Goal: Task Accomplishment & Management: Use online tool/utility

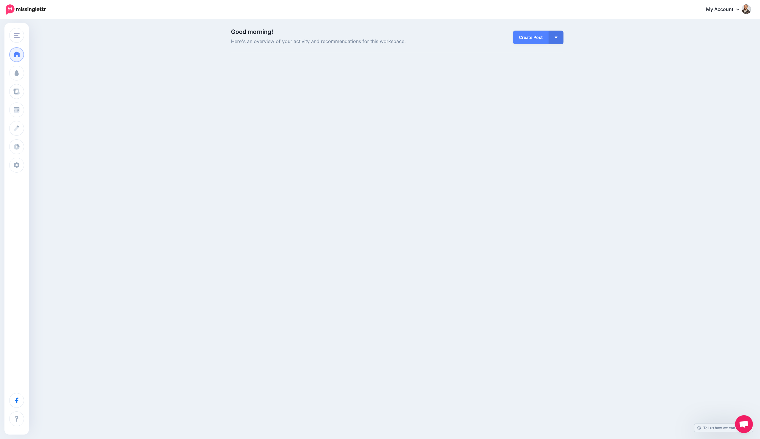
scroll to position [50, 0]
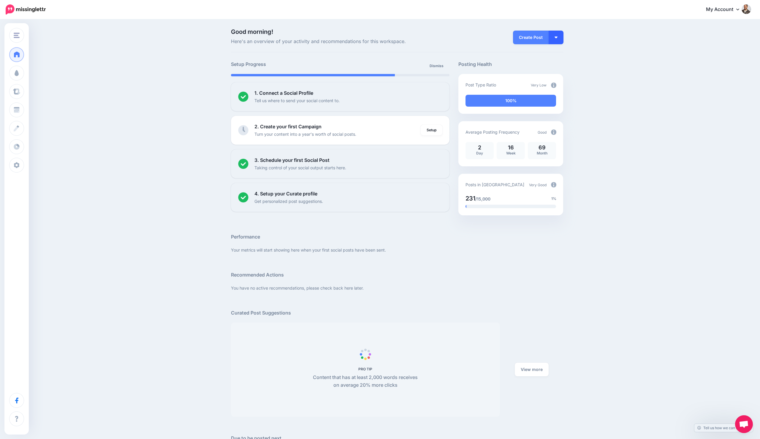
click at [553, 36] on button "button" at bounding box center [556, 38] width 15 height 14
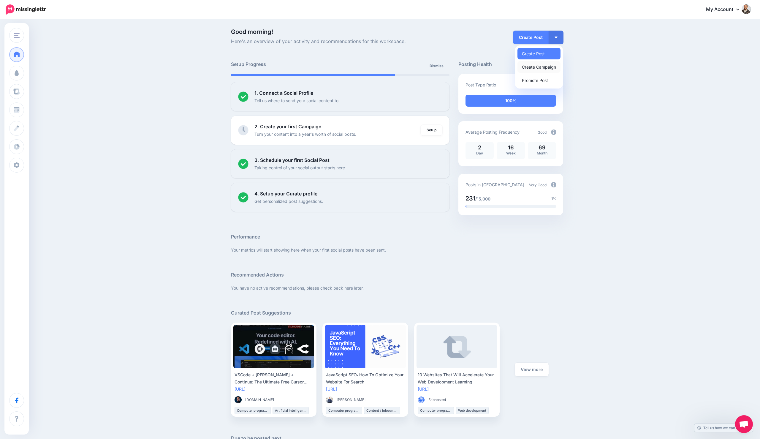
click at [547, 68] on link "Create Campaign" at bounding box center [539, 67] width 43 height 12
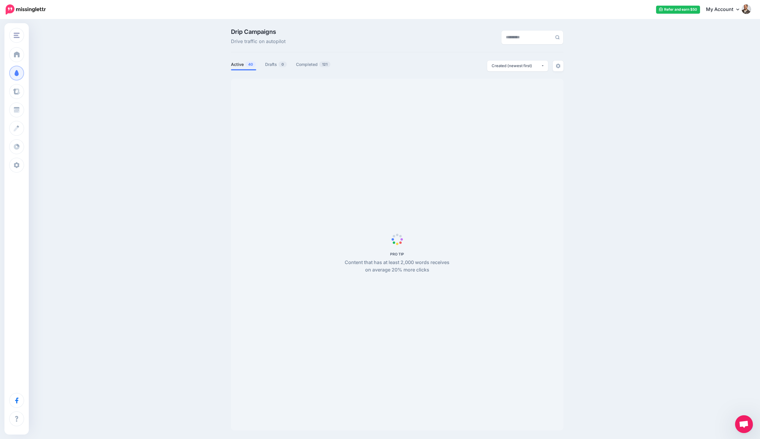
scroll to position [50, 0]
click at [747, 422] on span "Open chat" at bounding box center [744, 425] width 10 height 8
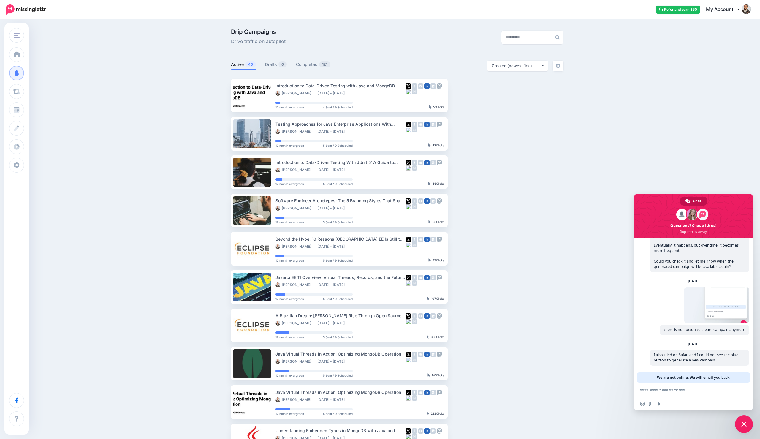
click at [702, 203] on div "Chat" at bounding box center [694, 201] width 27 height 9
click at [702, 214] on span at bounding box center [702, 214] width 11 height 11
click at [687, 219] on span at bounding box center [694, 216] width 119 height 45
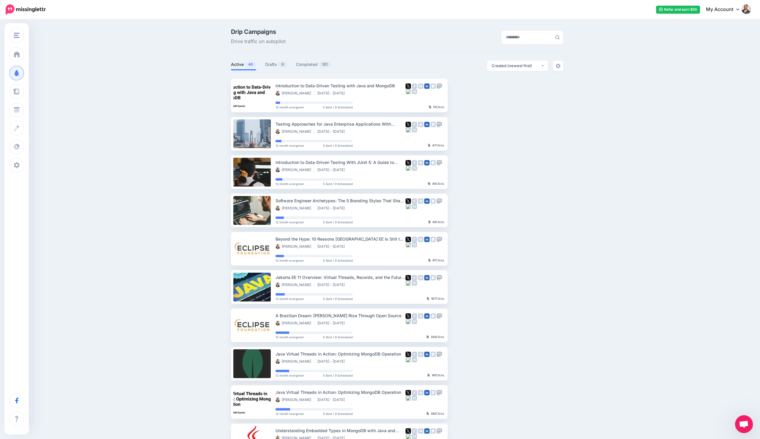
click at [740, 420] on span "Open chat" at bounding box center [745, 424] width 18 height 18
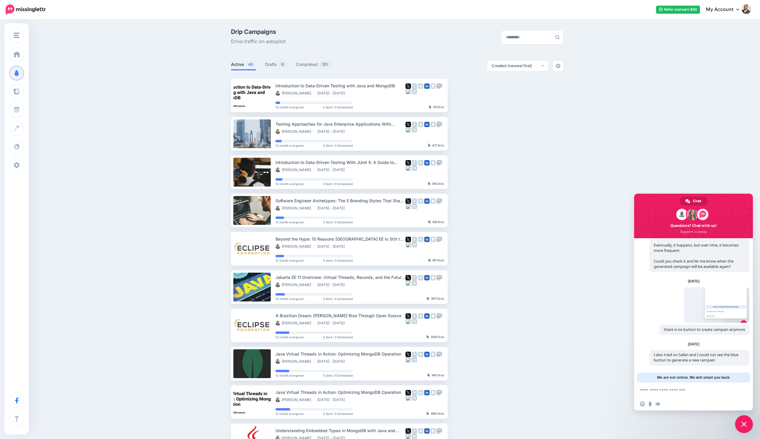
click at [740, 420] on span "Close chat" at bounding box center [745, 424] width 18 height 18
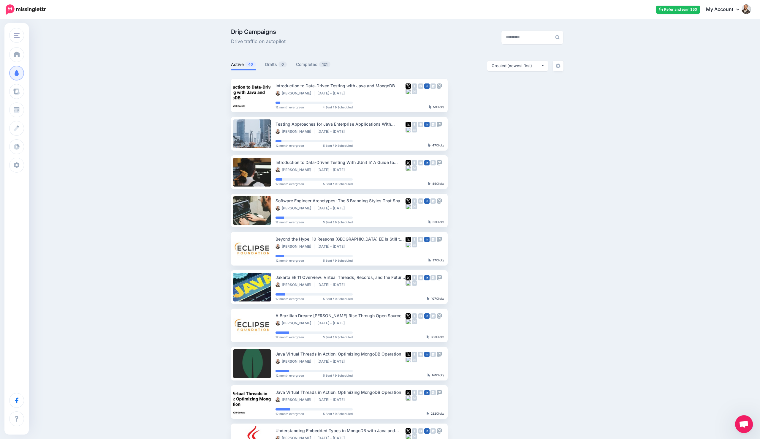
drag, startPoint x: 741, startPoint y: 422, endPoint x: 715, endPoint y: 409, distance: 28.8
click at [715, 409] on body "Refer and earn $50 My Account Dashboard My Account Logout" at bounding box center [380, 219] width 760 height 439
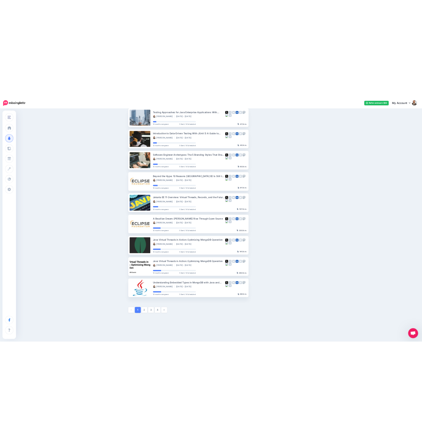
scroll to position [106, 0]
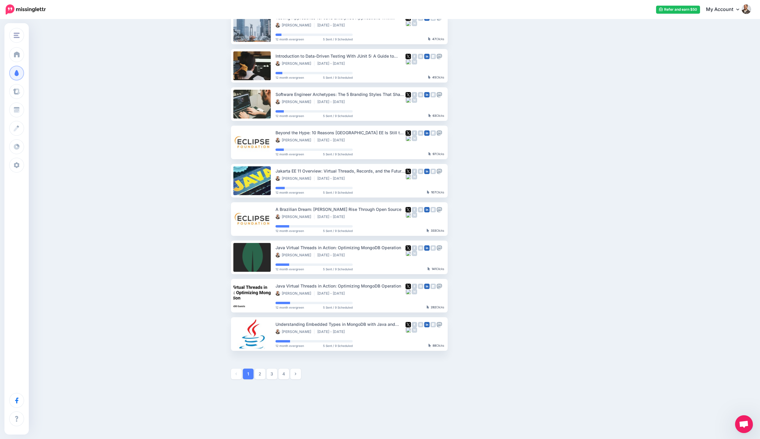
click at [741, 425] on span "Open chat" at bounding box center [744, 425] width 10 height 8
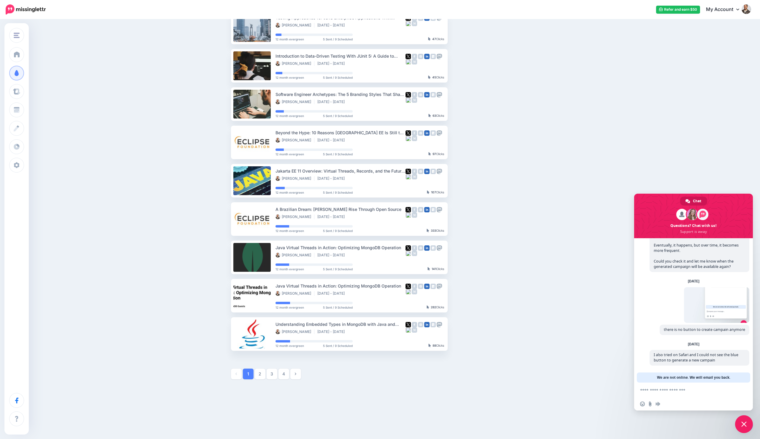
click at [741, 426] on span "Close chat" at bounding box center [745, 424] width 18 height 18
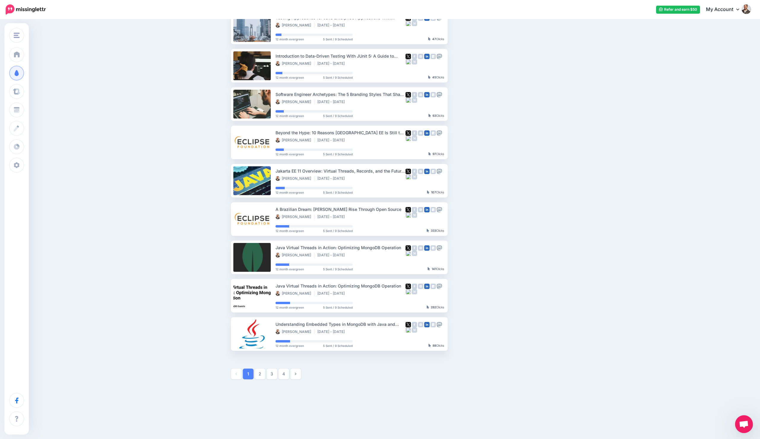
click at [752, 428] on div at bounding box center [745, 425] width 15 height 14
click at [754, 427] on div "Otavio Santana Otavio Santana Add Workspace Dashboard Campaigns Curate Schedule…" at bounding box center [380, 176] width 760 height 525
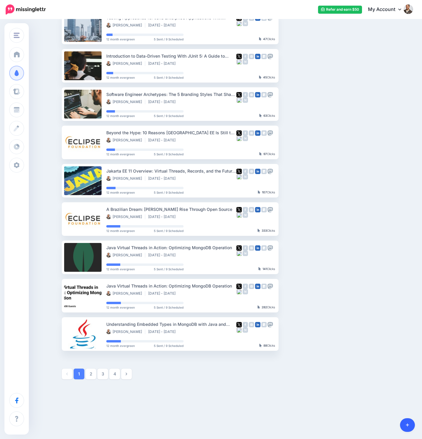
click at [404, 422] on link at bounding box center [407, 425] width 15 height 14
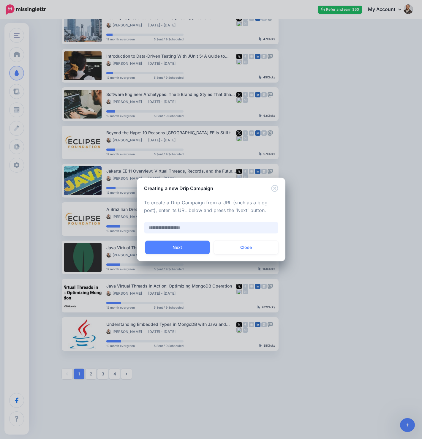
click at [190, 228] on input "text" at bounding box center [211, 228] width 134 height 12
paste input "**********"
type input "**********"
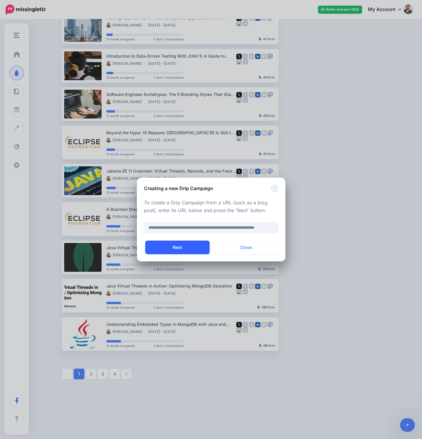
click at [174, 247] on button "Next" at bounding box center [177, 248] width 64 height 14
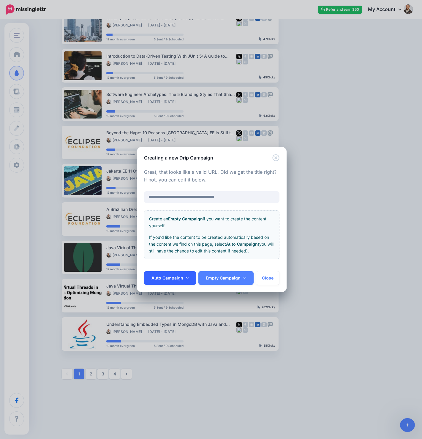
click at [191, 283] on link "Auto Campaign" at bounding box center [170, 278] width 52 height 14
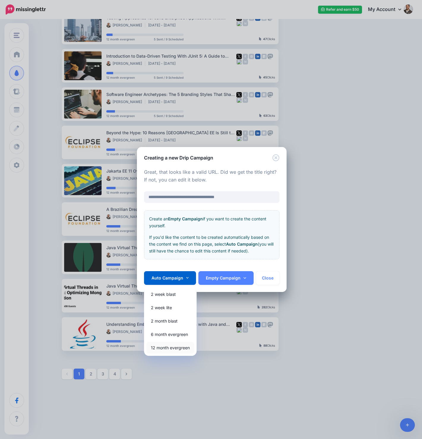
click at [176, 349] on link "12 month evergreen" at bounding box center [170, 348] width 48 height 12
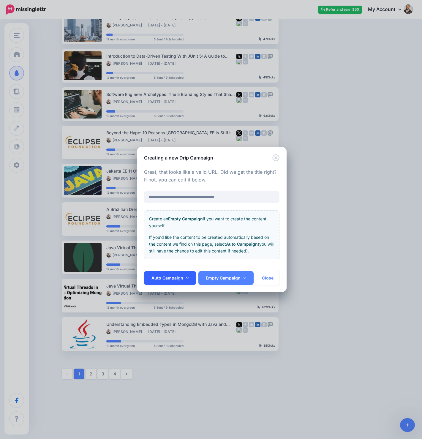
click at [189, 280] on link "Auto Campaign" at bounding box center [170, 278] width 52 height 14
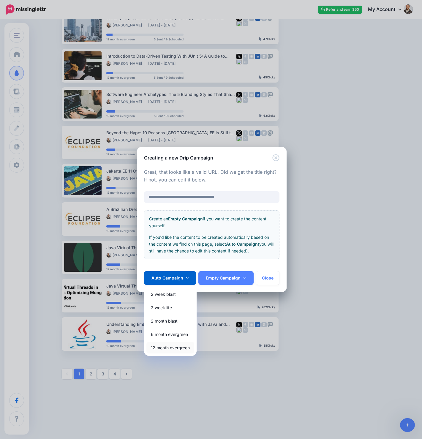
click at [169, 347] on link "12 month evergreen" at bounding box center [170, 348] width 48 height 12
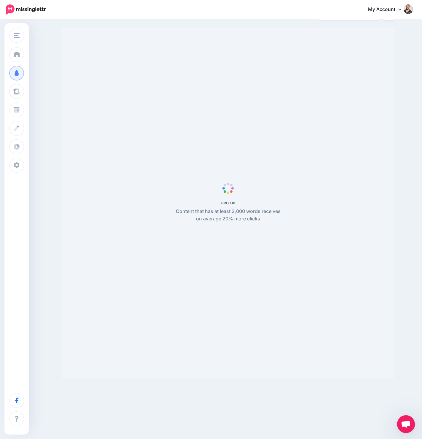
scroll to position [50, 0]
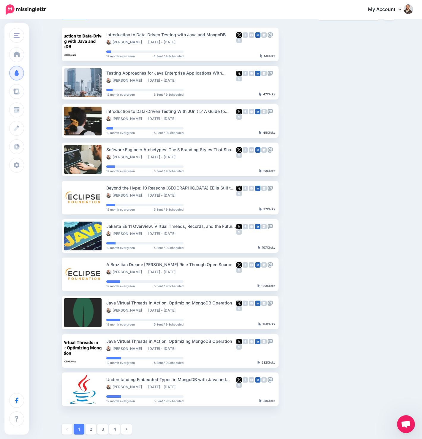
drag, startPoint x: 409, startPoint y: 411, endPoint x: 409, endPoint y: 414, distance: 3.3
click at [409, 411] on div "Drip Campaigns Drive traffic on autopilot Active 40 1 121" at bounding box center [211, 208] width 422 height 479
click at [409, 421] on span "Open chat" at bounding box center [406, 425] width 10 height 8
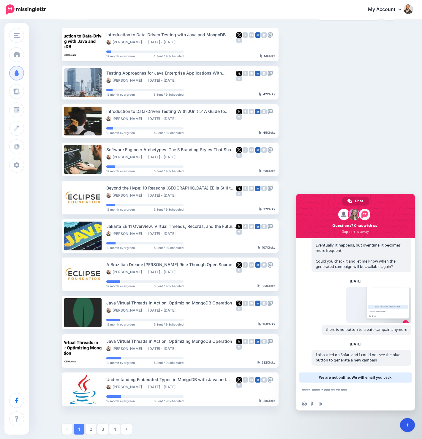
click at [408, 424] on icon at bounding box center [407, 425] width 3 height 4
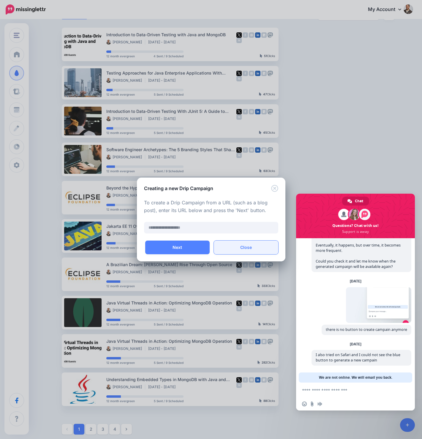
click at [264, 252] on button "Close" at bounding box center [246, 248] width 64 height 14
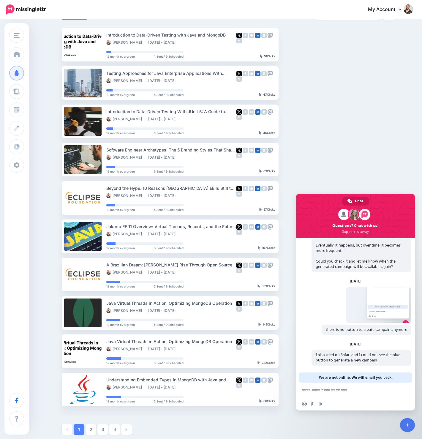
scroll to position [0, 0]
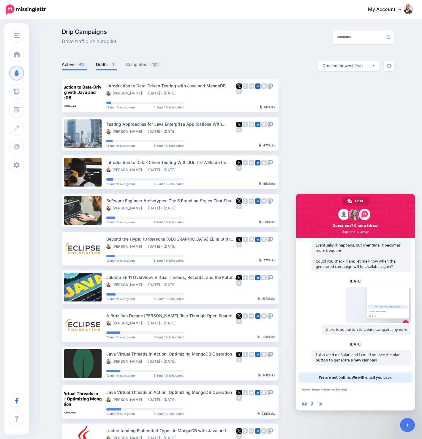
click at [108, 61] on link "Drafts 1" at bounding box center [106, 64] width 21 height 7
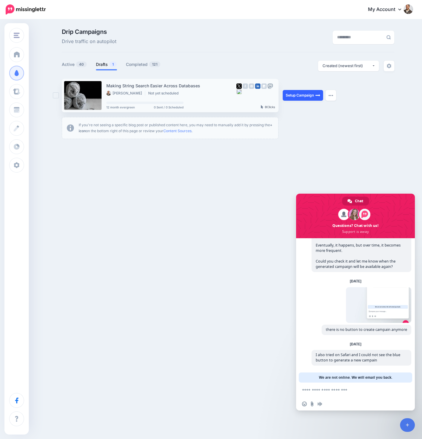
click at [299, 96] on link "Setup Campaign" at bounding box center [303, 95] width 40 height 11
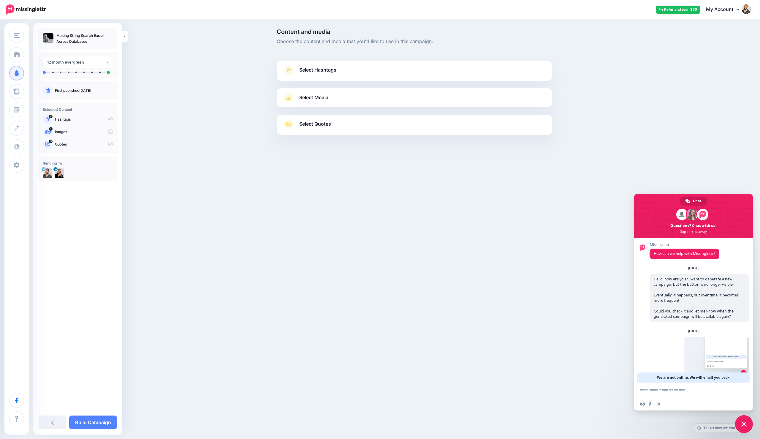
scroll to position [50, 0]
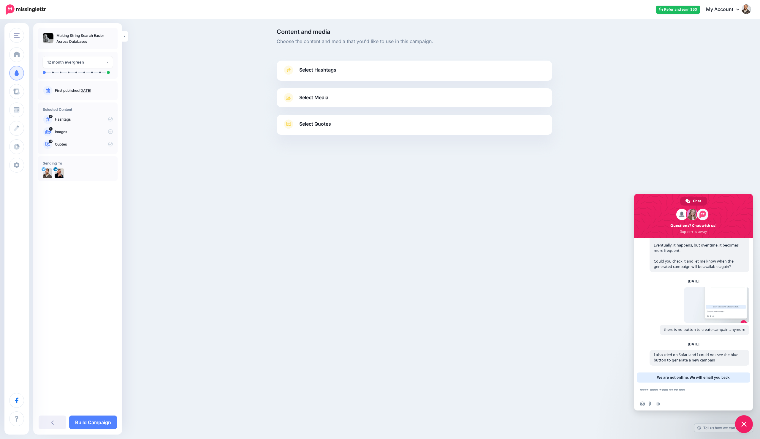
click at [404, 70] on link "Select Hashtags" at bounding box center [415, 72] width 264 height 15
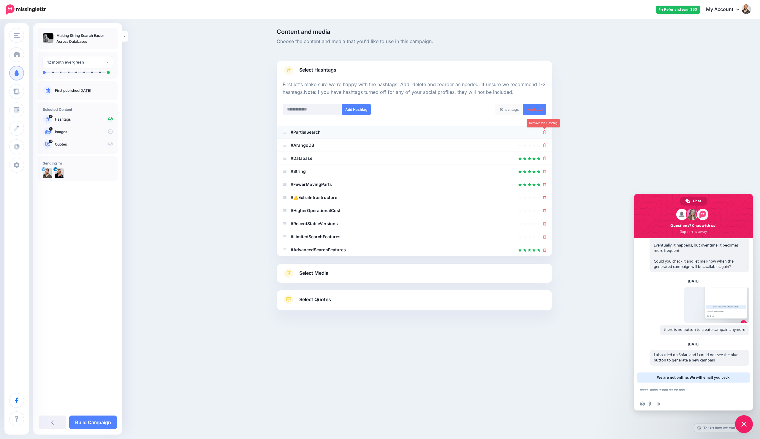
click at [422, 132] on icon at bounding box center [544, 132] width 3 height 4
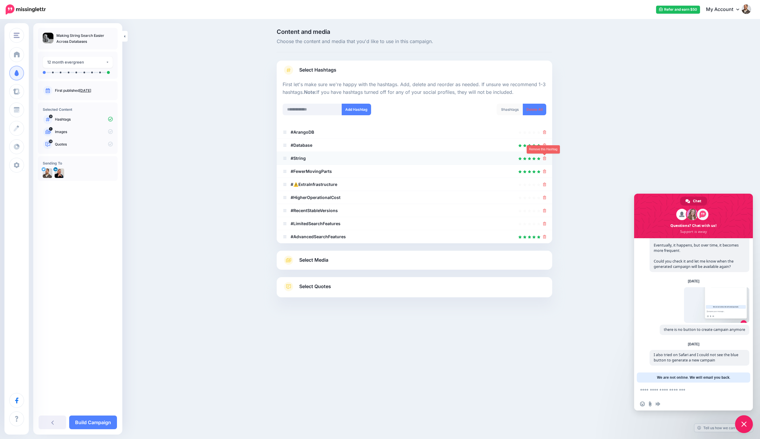
click at [422, 158] on icon at bounding box center [544, 159] width 3 height 4
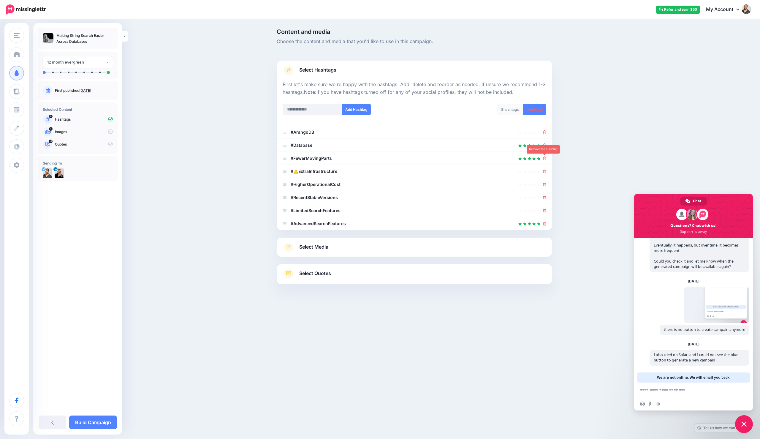
click at [422, 158] on icon at bounding box center [544, 159] width 3 height 4
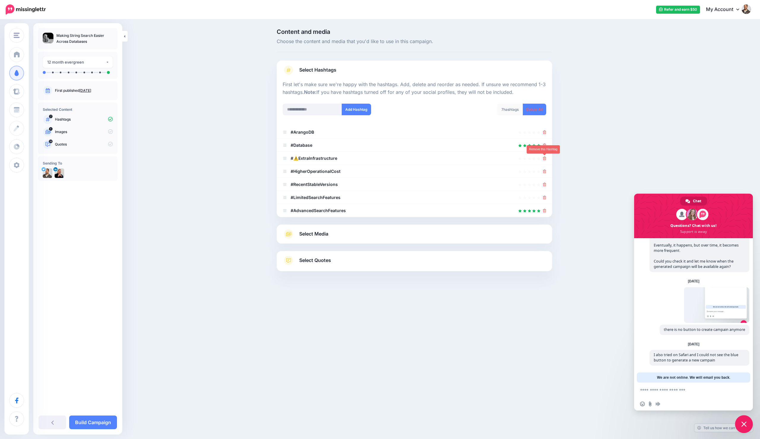
click at [422, 158] on icon at bounding box center [544, 159] width 3 height 4
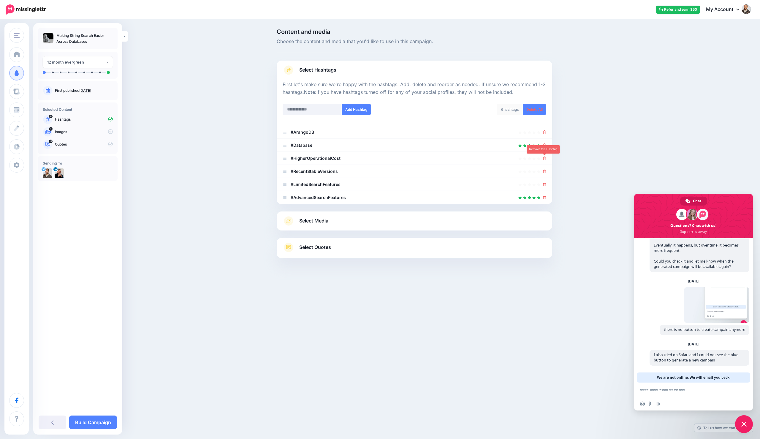
click at [422, 158] on icon at bounding box center [544, 159] width 3 height 4
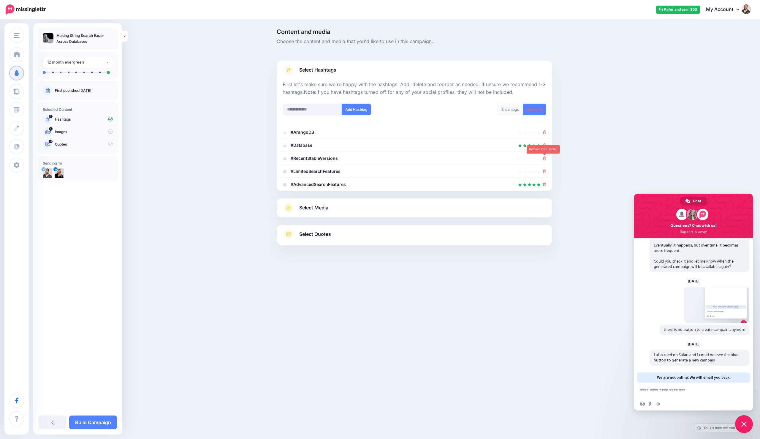
click at [422, 158] on icon at bounding box center [544, 159] width 3 height 4
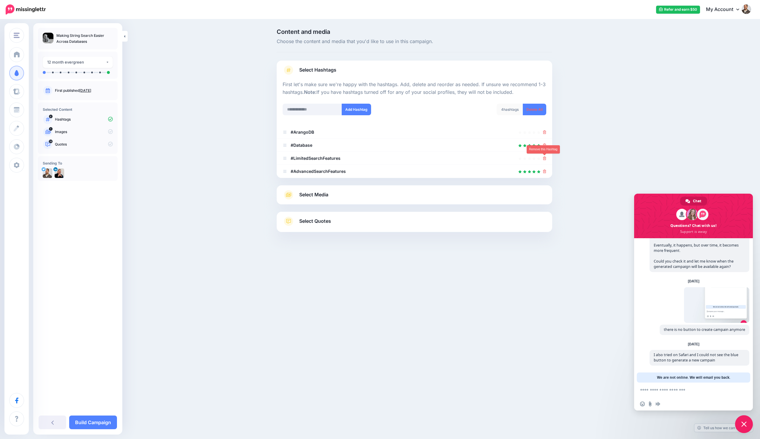
click at [422, 158] on icon at bounding box center [544, 159] width 3 height 4
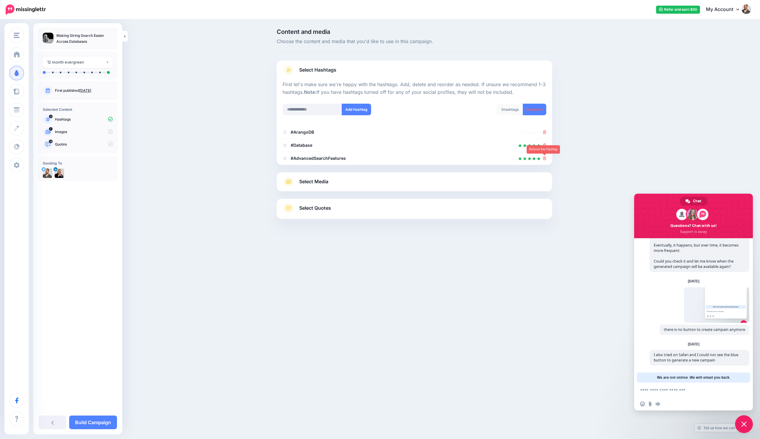
click at [422, 158] on icon at bounding box center [544, 159] width 3 height 4
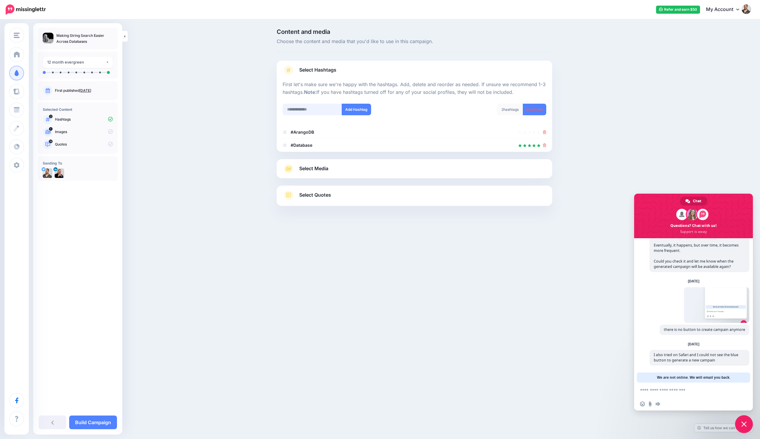
click at [330, 109] on input "text" at bounding box center [312, 110] width 59 height 12
type input "****"
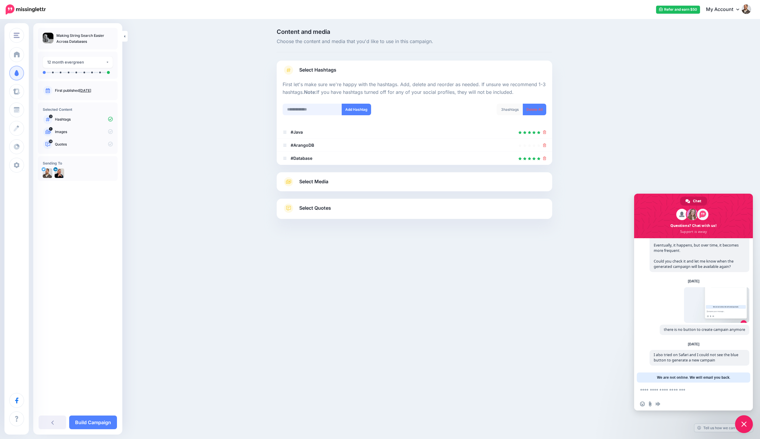
click at [325, 109] on input "text" at bounding box center [312, 110] width 59 height 12
type input "*****"
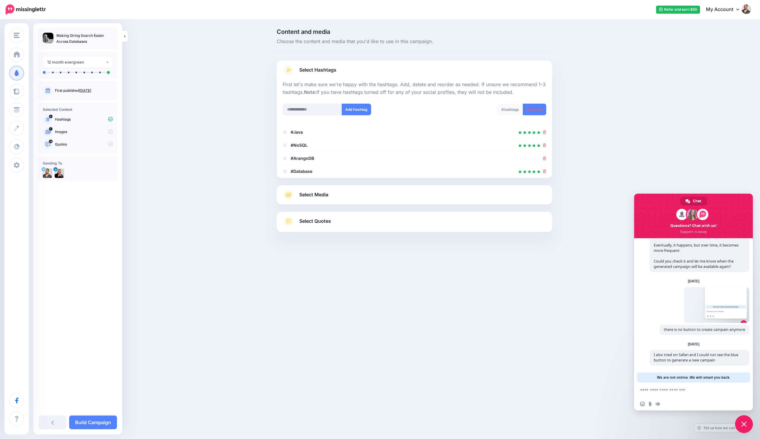
click at [361, 195] on link "Select Media" at bounding box center [415, 195] width 264 height 10
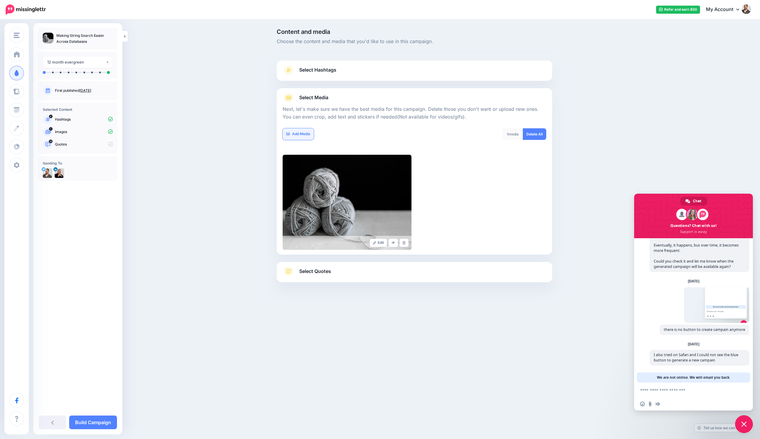
click at [293, 139] on link "Add Media" at bounding box center [298, 134] width 31 height 12
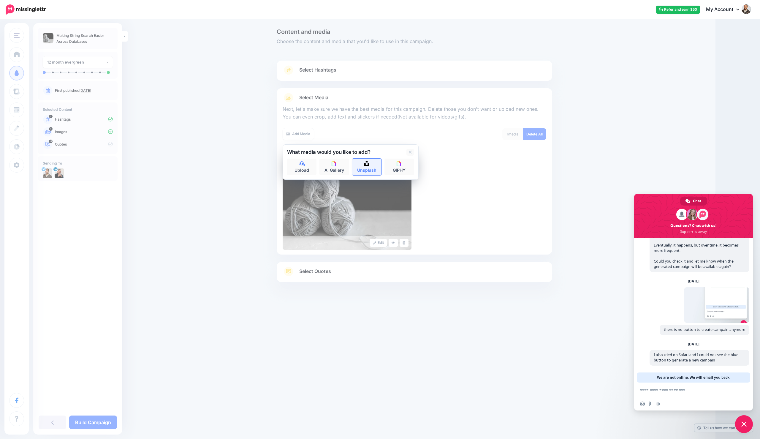
click at [359, 165] on link "Unsplash" at bounding box center [367, 167] width 30 height 17
click at [404, 159] on button "submit" at bounding box center [409, 165] width 11 height 12
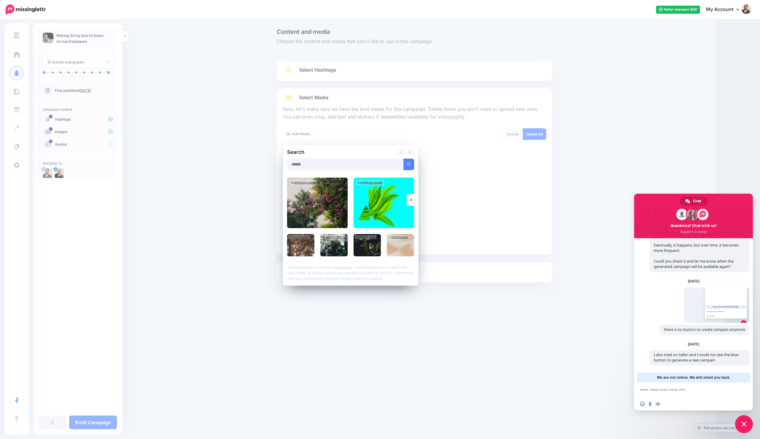
type input "******"
click at [404, 159] on button "submit" at bounding box center [409, 165] width 11 height 12
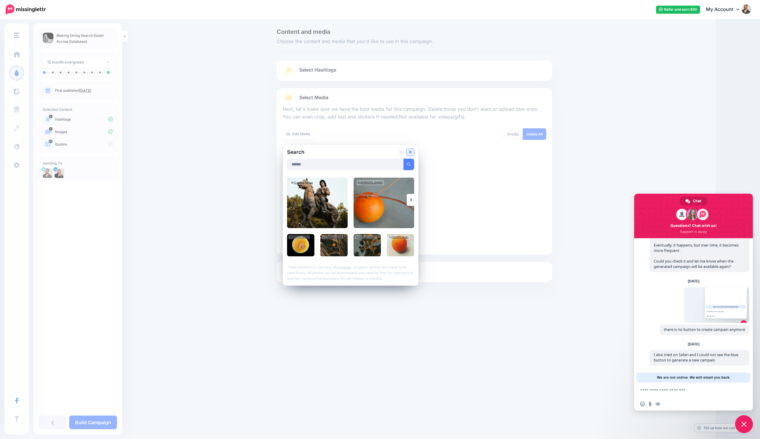
click at [411, 153] on icon at bounding box center [410, 152] width 3 height 5
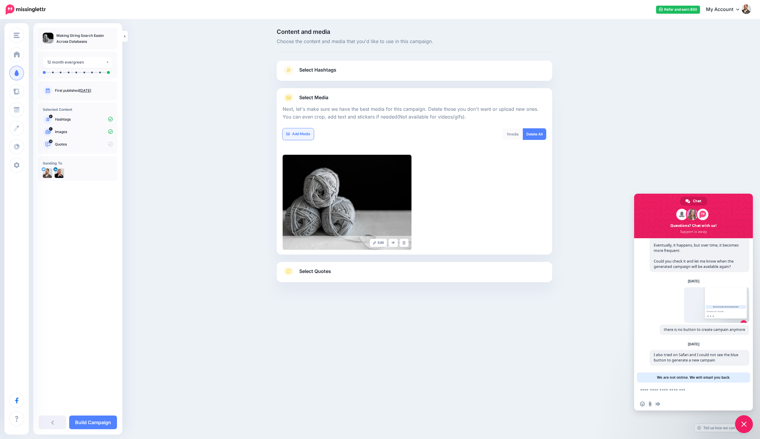
click at [301, 135] on link "Add Media" at bounding box center [298, 134] width 31 height 12
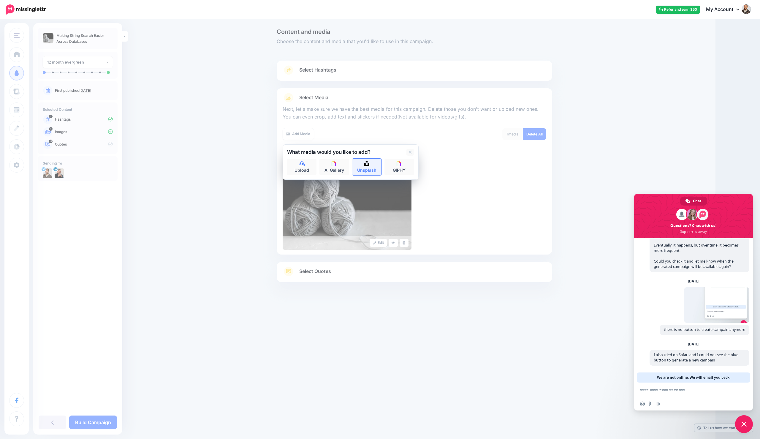
click at [372, 163] on link "Unsplash" at bounding box center [367, 167] width 30 height 17
type input "********"
click at [404, 159] on button "submit" at bounding box center [409, 165] width 11 height 12
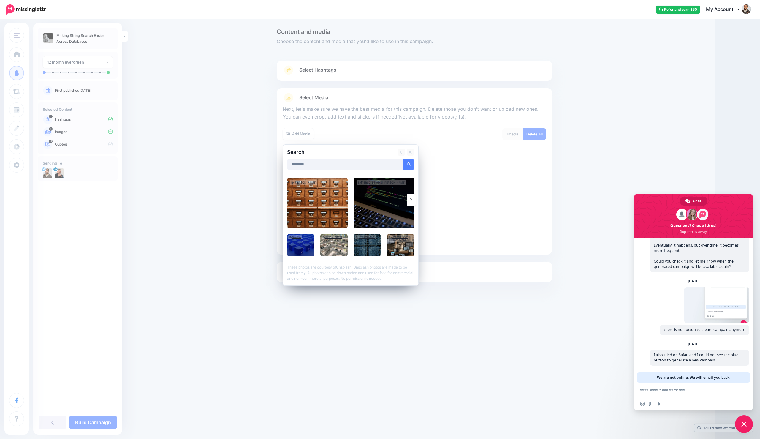
click at [408, 201] on link at bounding box center [411, 200] width 9 height 12
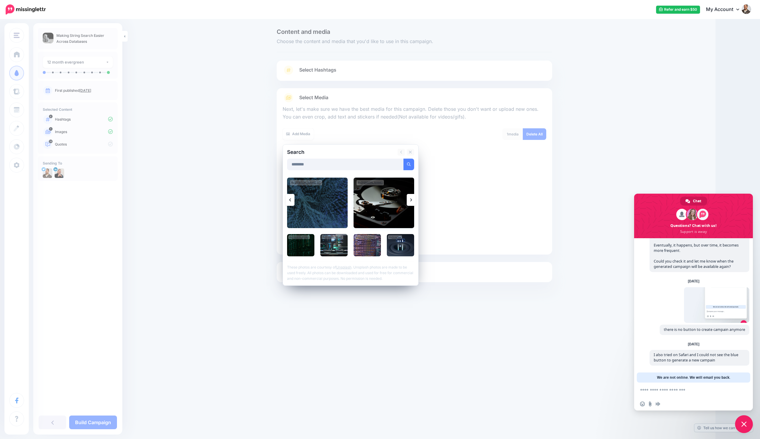
click at [400, 203] on img at bounding box center [384, 203] width 61 height 50
click at [398, 165] on link "Add Media" at bounding box center [401, 165] width 25 height 12
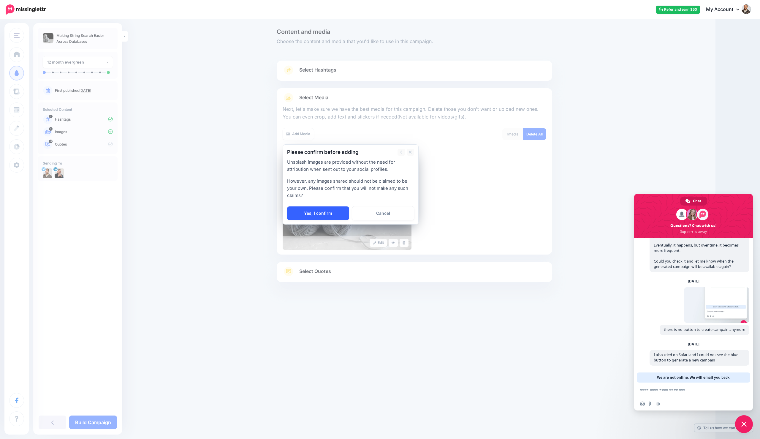
click at [320, 215] on link "Yes, I confirm" at bounding box center [318, 213] width 62 height 14
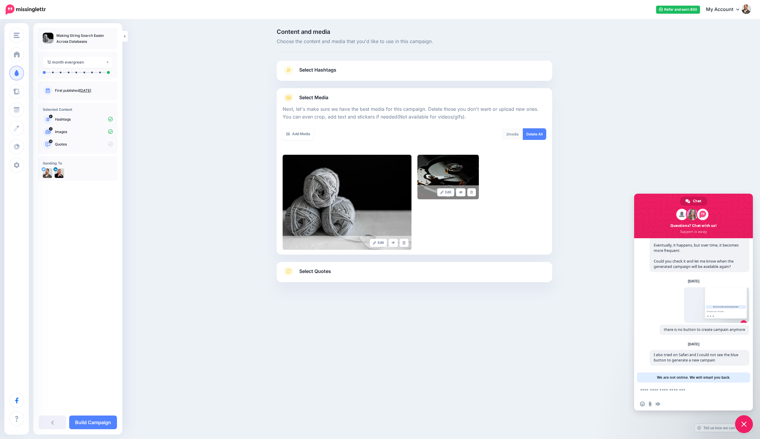
click at [322, 273] on span "Select Quotes" at bounding box center [315, 271] width 32 height 8
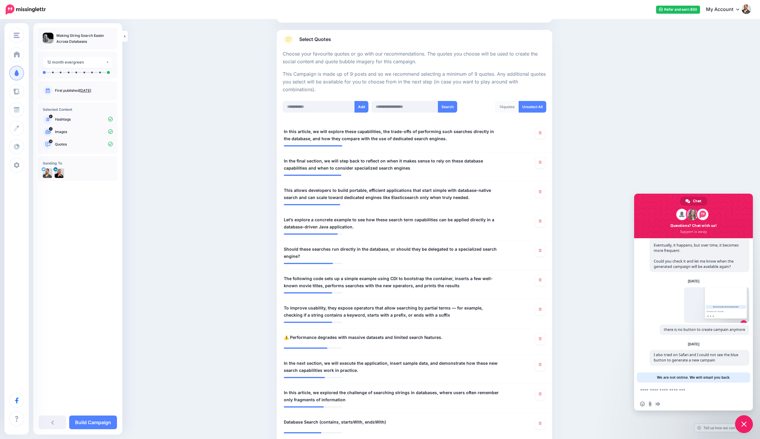
scroll to position [88, 0]
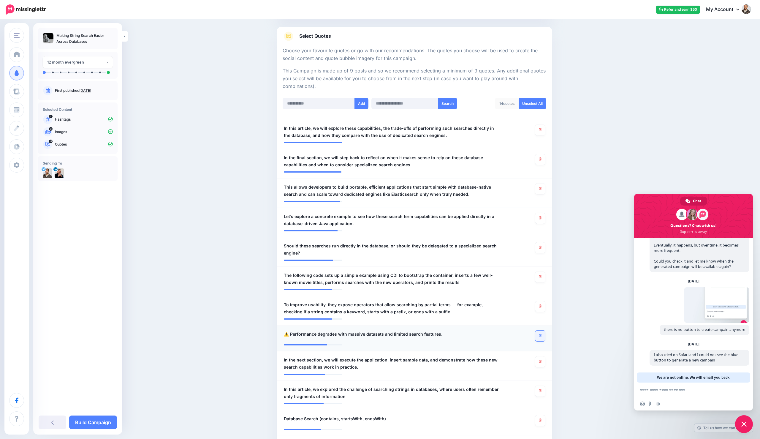
click at [422, 337] on link at bounding box center [541, 336] width 10 height 11
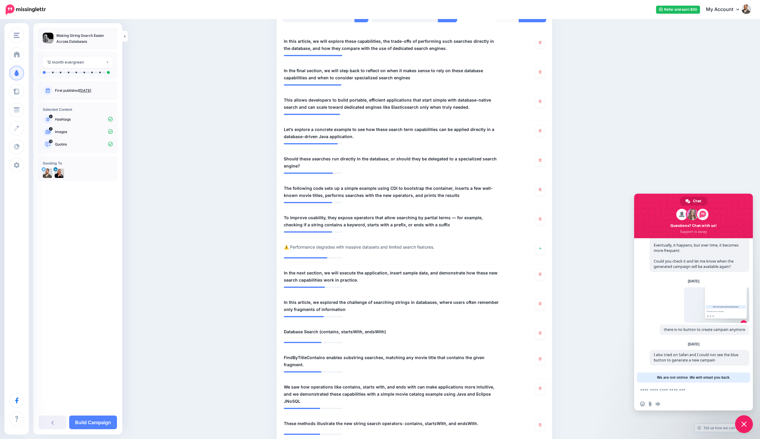
scroll to position [176, 0]
click at [422, 330] on link at bounding box center [541, 332] width 10 height 11
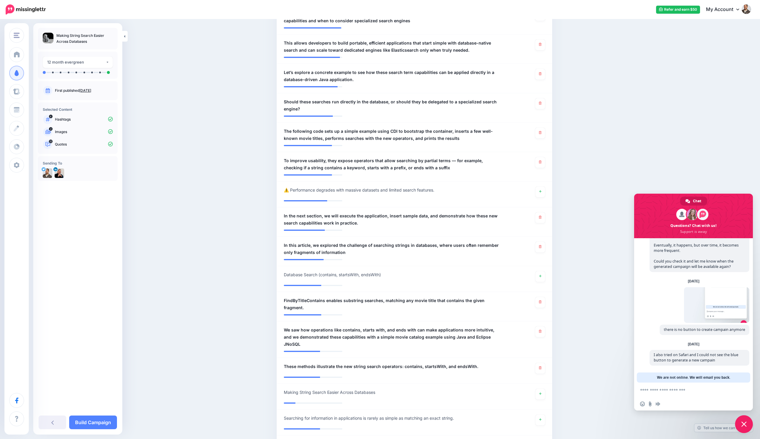
scroll to position [234, 0]
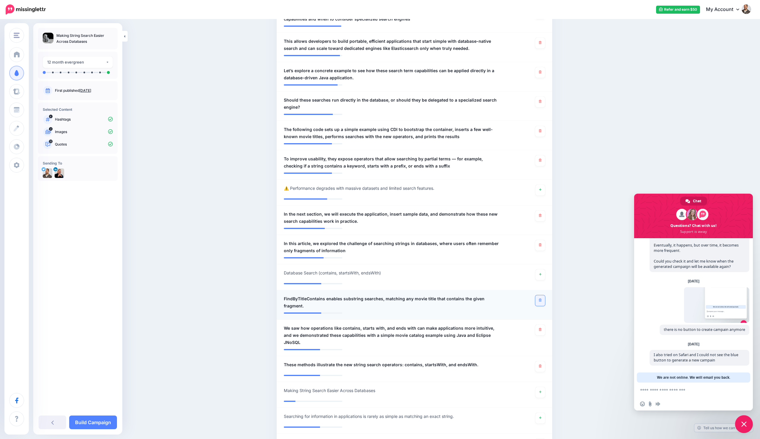
click at [422, 302] on link at bounding box center [541, 300] width 10 height 11
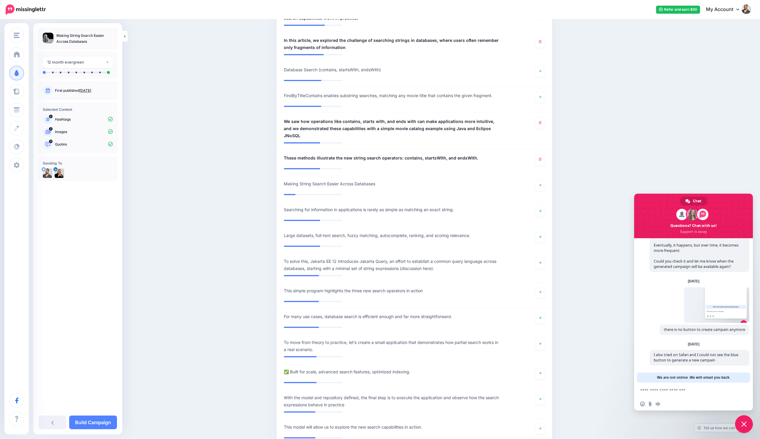
scroll to position [439, 0]
click at [422, 256] on link at bounding box center [541, 261] width 10 height 11
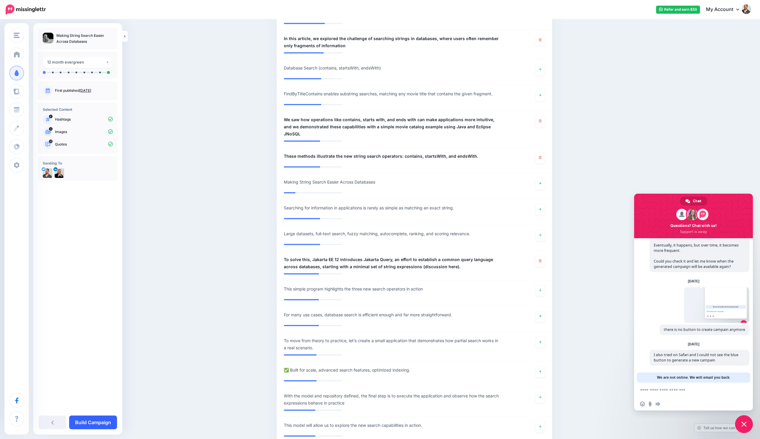
click at [94, 425] on link "Build Campaign" at bounding box center [93, 423] width 48 height 14
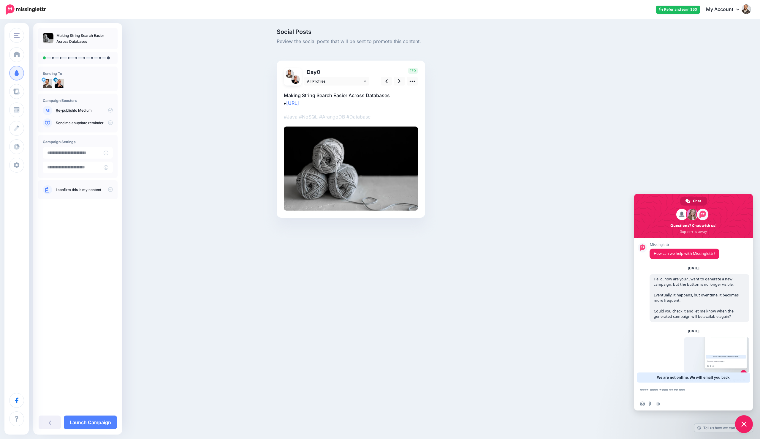
scroll to position [50, 0]
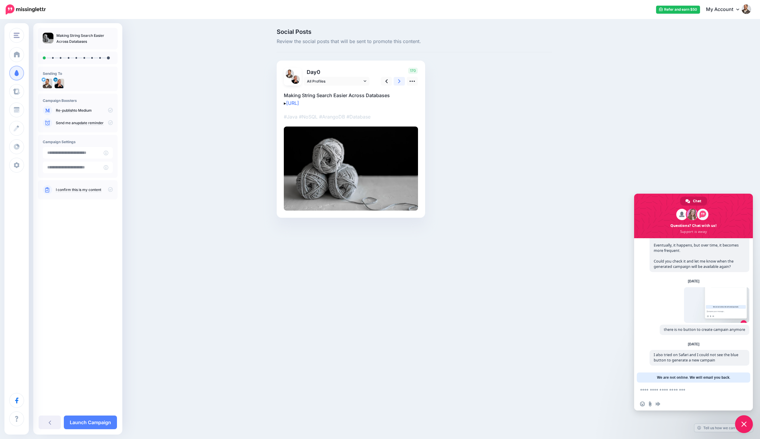
click at [400, 81] on icon at bounding box center [399, 81] width 2 height 6
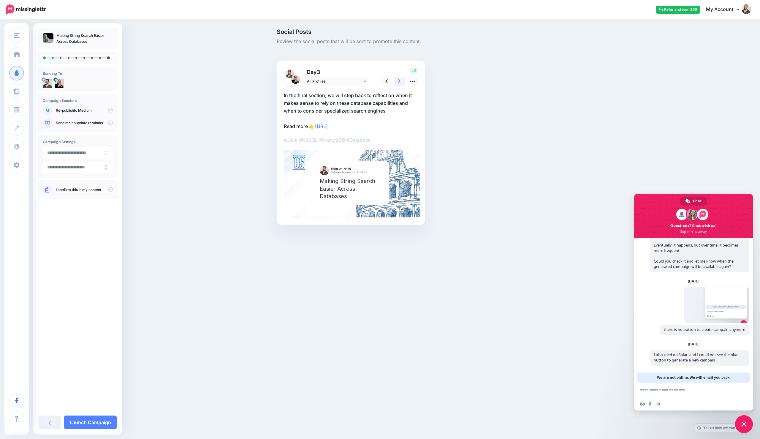
click at [398, 81] on icon at bounding box center [399, 81] width 2 height 6
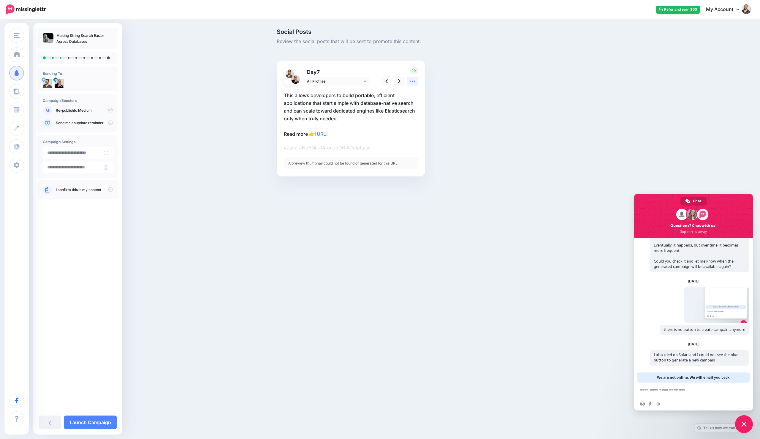
click at [412, 79] on icon at bounding box center [412, 81] width 6 height 6
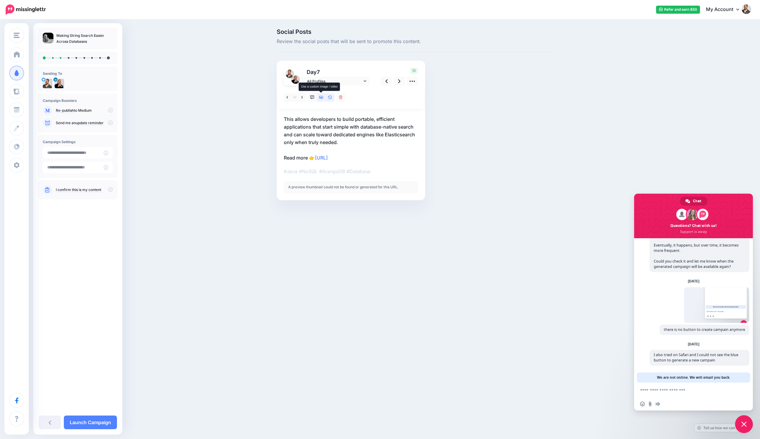
click at [321, 97] on icon at bounding box center [321, 97] width 4 height 4
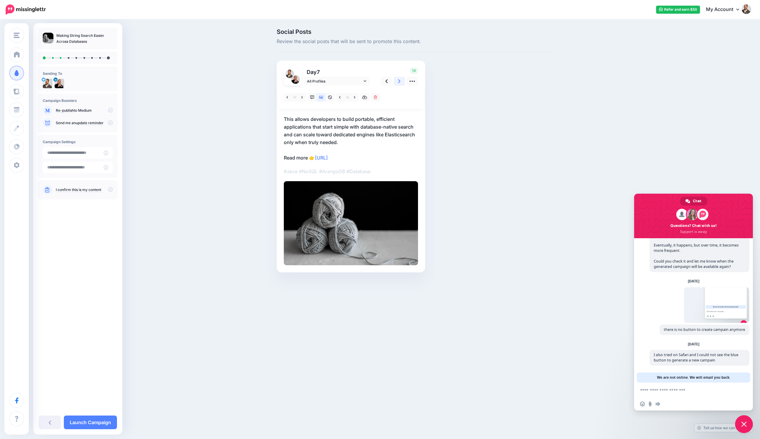
click at [402, 83] on link at bounding box center [399, 81] width 11 height 9
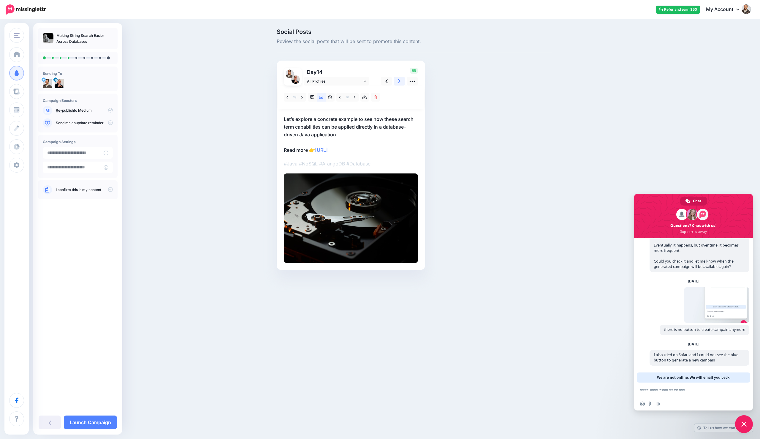
click at [402, 83] on link at bounding box center [399, 81] width 11 height 9
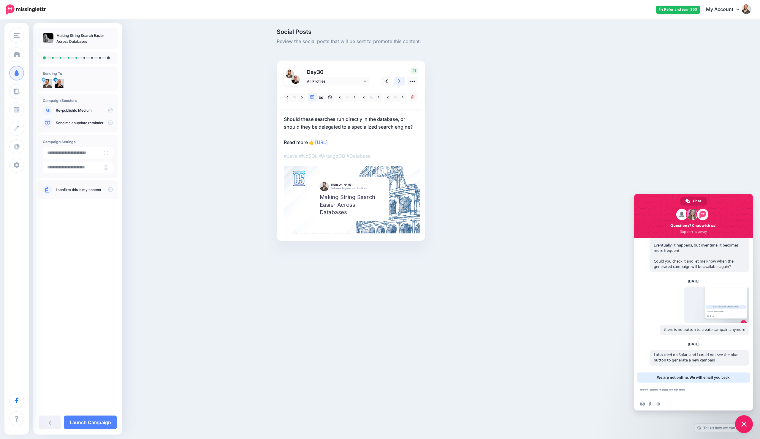
click at [402, 83] on link at bounding box center [399, 81] width 11 height 9
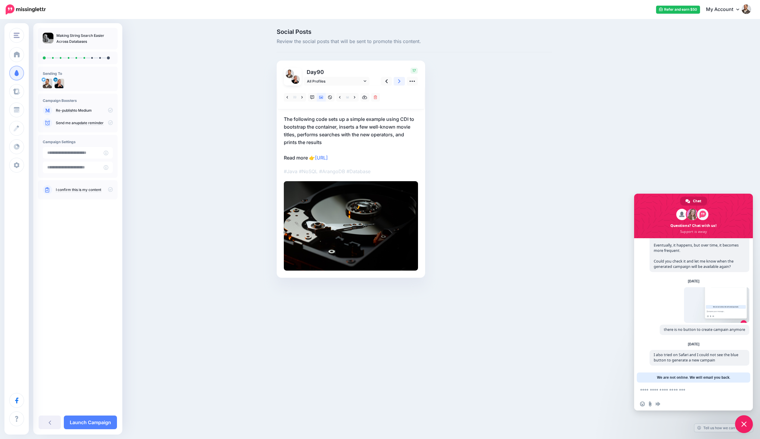
click at [402, 83] on link at bounding box center [399, 81] width 11 height 9
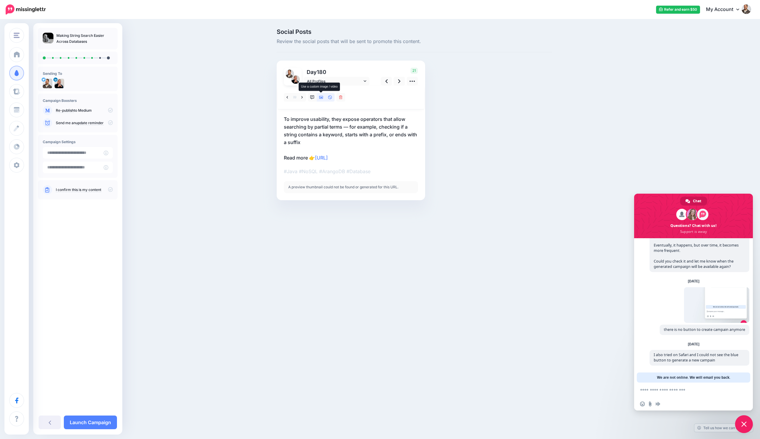
click at [321, 98] on icon at bounding box center [321, 97] width 4 height 3
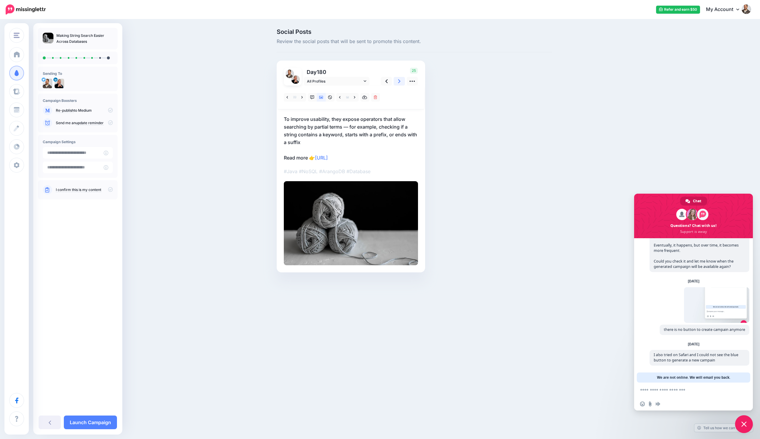
click at [399, 83] on icon at bounding box center [399, 81] width 2 height 6
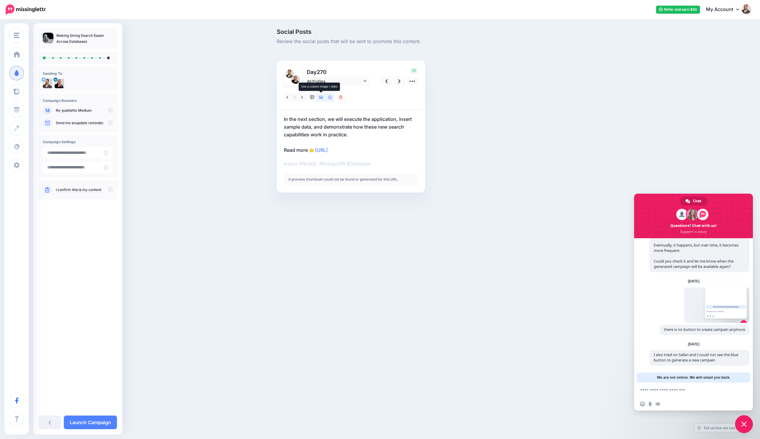
click at [321, 98] on icon at bounding box center [321, 97] width 4 height 3
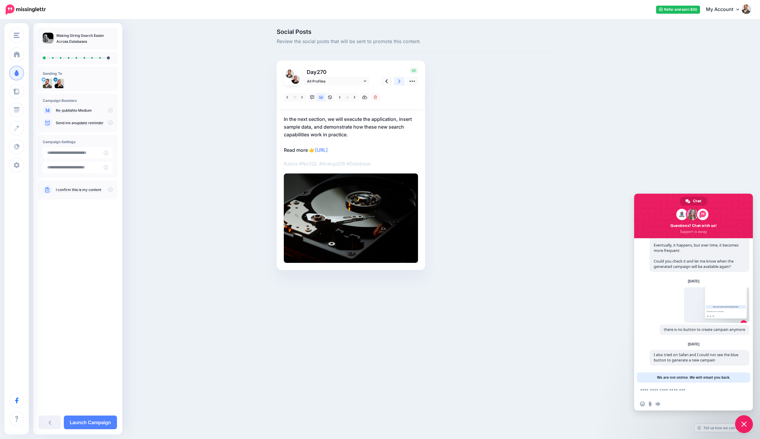
click at [397, 82] on link at bounding box center [399, 81] width 11 height 9
click at [403, 84] on link at bounding box center [399, 81] width 11 height 9
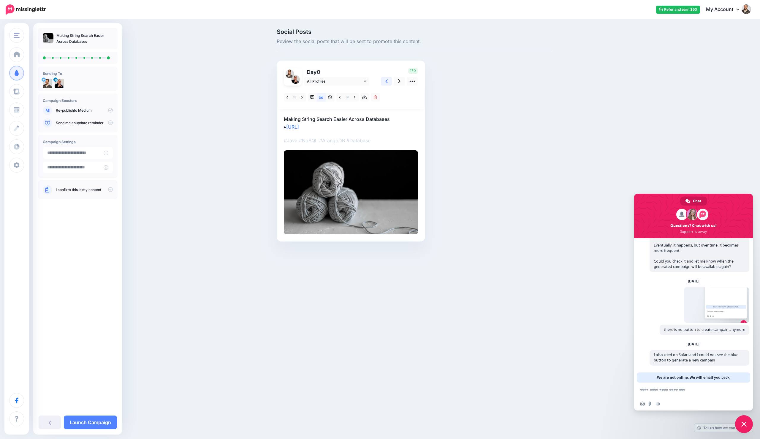
click at [387, 82] on icon at bounding box center [387, 81] width 2 height 6
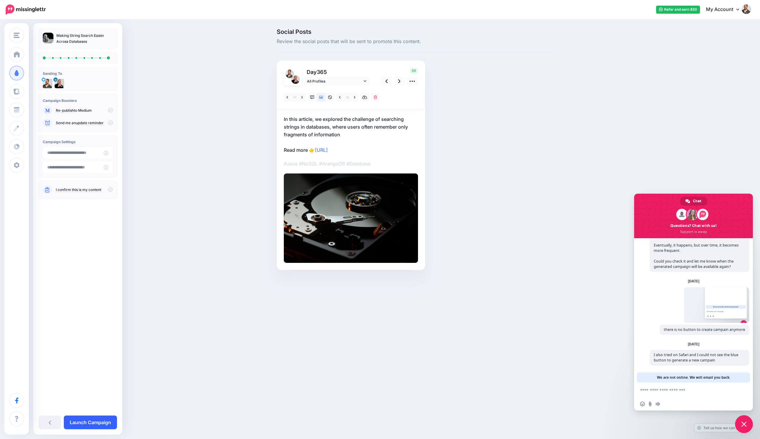
click at [107, 422] on link "Launch Campaign" at bounding box center [90, 423] width 53 height 14
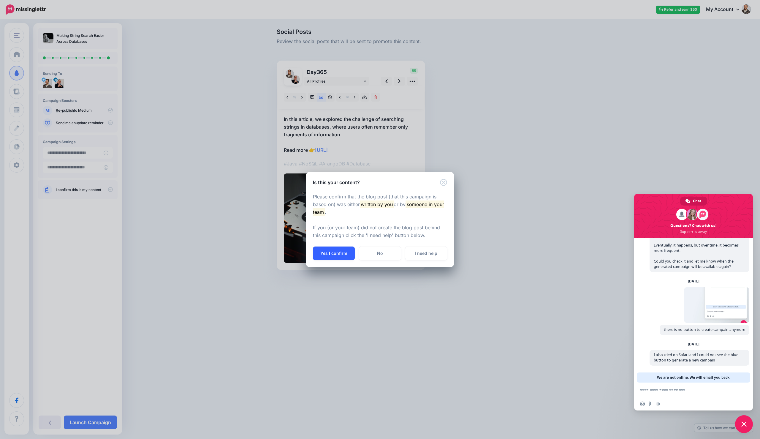
click at [342, 255] on button "Yes I confirm" at bounding box center [334, 254] width 42 height 14
